Goal: Information Seeking & Learning: Learn about a topic

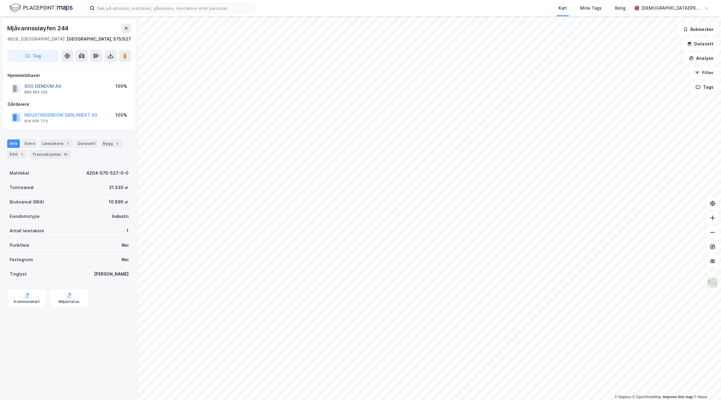
click at [0, 0] on button "SOG EIENDOM AS" at bounding box center [0, 0] width 0 height 0
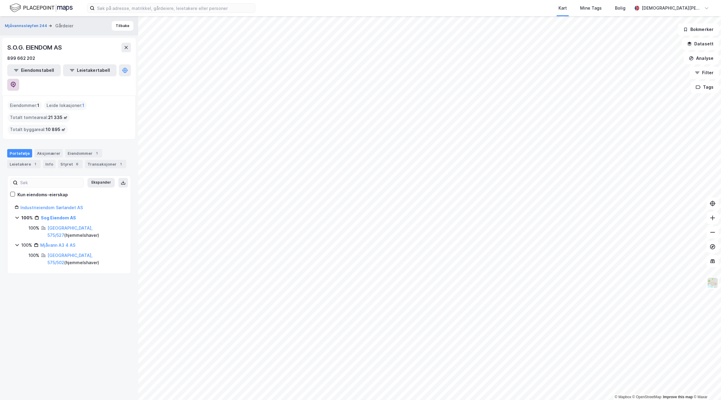
click at [16, 82] on icon at bounding box center [13, 85] width 6 height 6
click at [135, 274] on div "© Mapbox © OpenStreetMap Improve this map © [PERSON_NAME] 244 Gårdeier Tilbake …" at bounding box center [360, 207] width 721 height 383
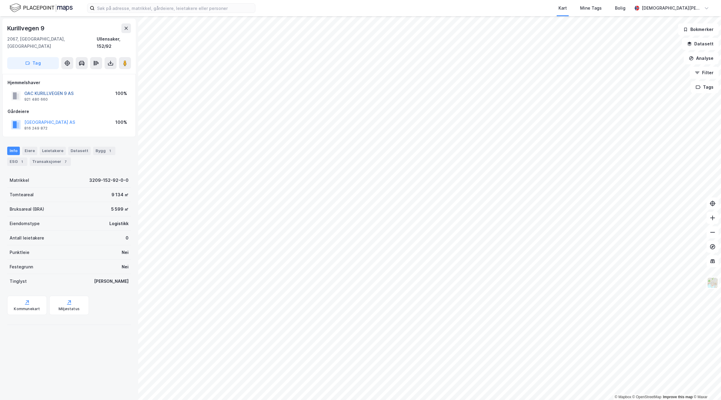
click at [0, 0] on button "OAC KURILLVEGEN 9 AS" at bounding box center [0, 0] width 0 height 0
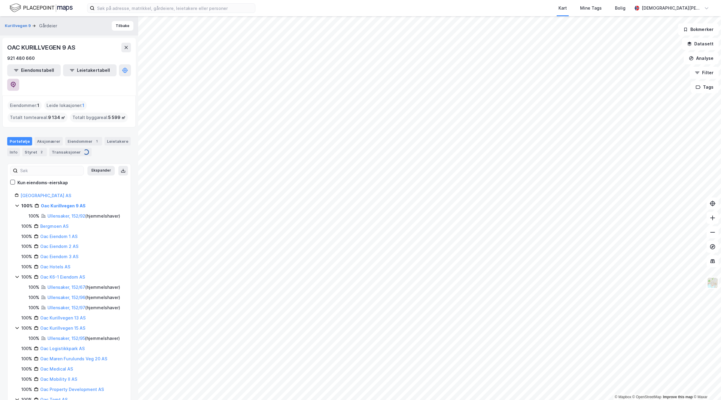
click at [16, 82] on icon at bounding box center [13, 85] width 6 height 6
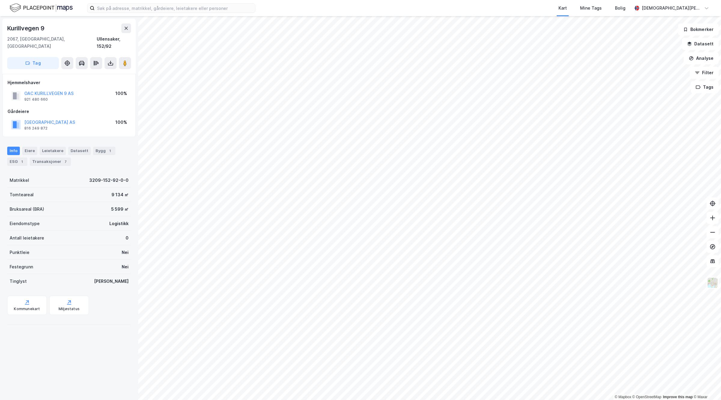
click at [58, 90] on div "OAC KURILLVEGEN 9 AS" at bounding box center [48, 93] width 49 height 7
click at [65, 79] on div "Hjemmelshaver OAC KURILLVEGEN 9 AS 921 480 660 100%" at bounding box center [69, 91] width 123 height 24
click at [61, 89] on div "OAC KURILLVEGEN 9 AS 921 480 660 100%" at bounding box center [69, 96] width 123 height 14
click at [0, 0] on button "OAC KURILLVEGEN 9 AS" at bounding box center [0, 0] width 0 height 0
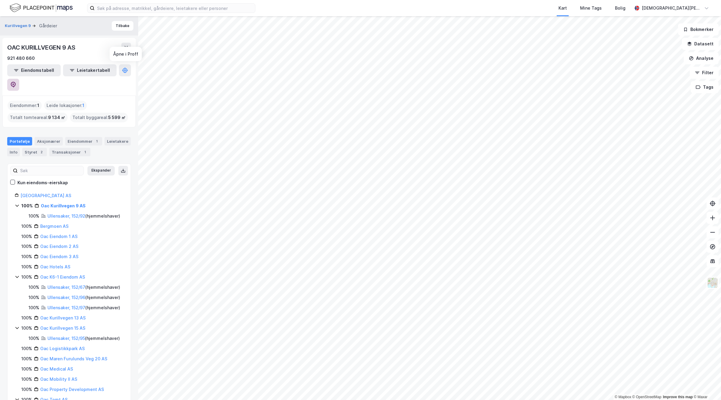
click at [19, 79] on button at bounding box center [13, 85] width 12 height 12
